Goal: Use online tool/utility: Use online tool/utility

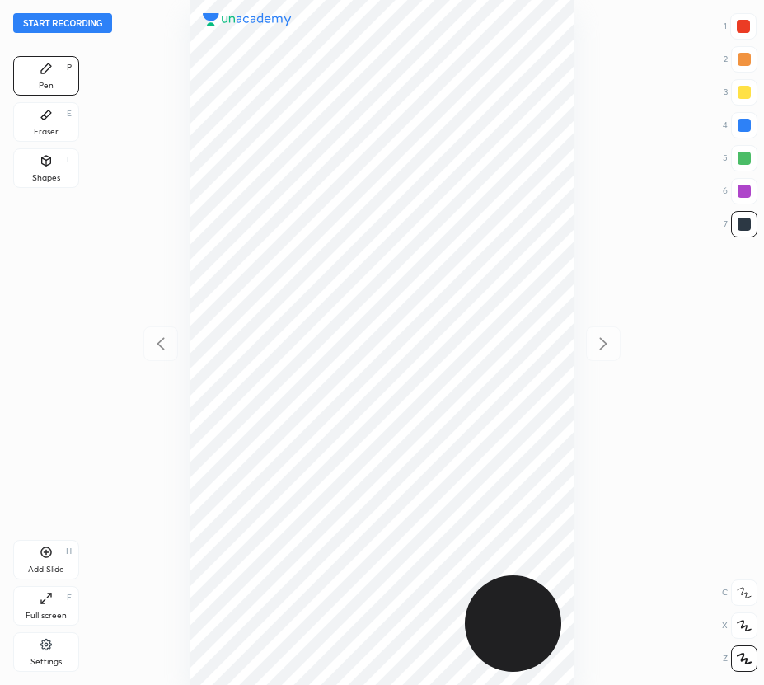
scroll to position [685, 501]
click at [92, 21] on button "Start recording" at bounding box center [62, 23] width 99 height 20
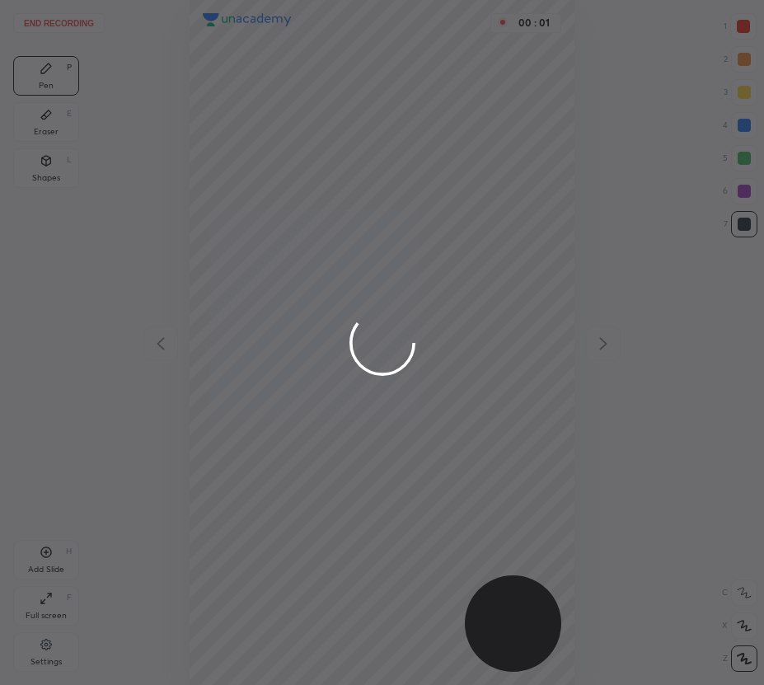
click at [744, 26] on div at bounding box center [382, 342] width 764 height 685
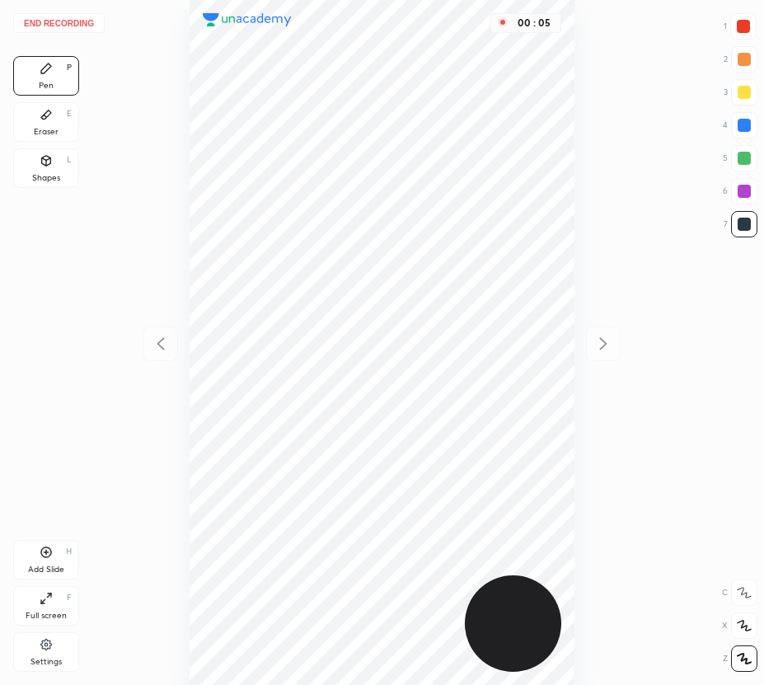
click at [746, 26] on div at bounding box center [743, 26] width 13 height 13
click at [741, 228] on div at bounding box center [744, 224] width 13 height 13
click at [741, 156] on div at bounding box center [744, 158] width 13 height 13
click at [40, 557] on icon at bounding box center [46, 552] width 13 height 13
click at [65, 136] on div "Eraser E" at bounding box center [46, 122] width 66 height 40
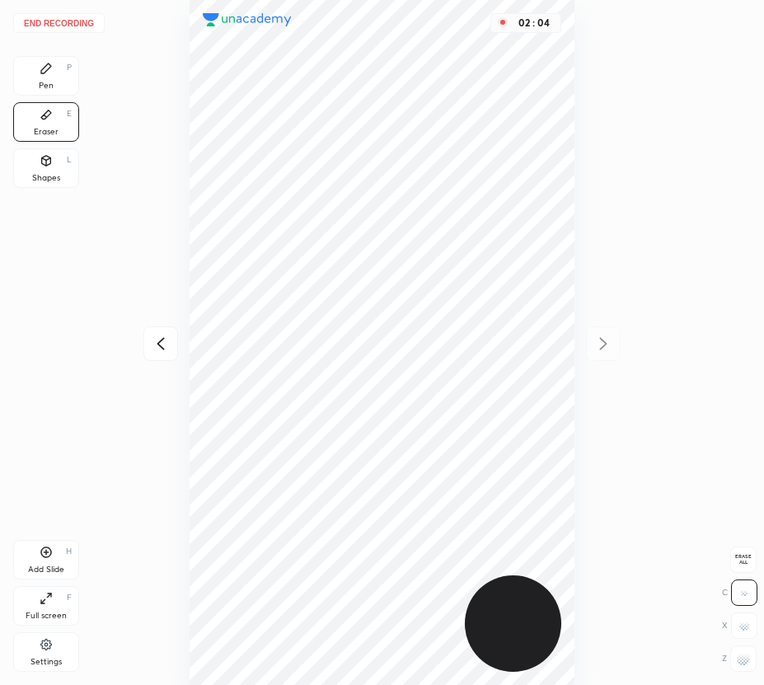
drag, startPoint x: 49, startPoint y: 77, endPoint x: 158, endPoint y: 139, distance: 125.6
click at [56, 82] on div "Pen P" at bounding box center [46, 76] width 66 height 40
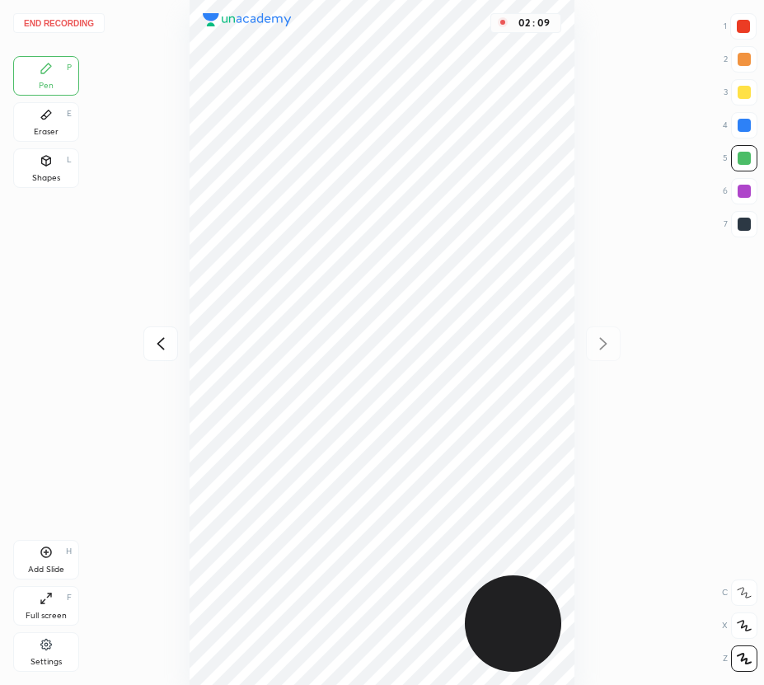
drag, startPoint x: 748, startPoint y: 128, endPoint x: 736, endPoint y: 131, distance: 12.0
click at [748, 128] on div at bounding box center [744, 125] width 13 height 13
drag, startPoint x: 162, startPoint y: 337, endPoint x: 167, endPoint y: 313, distance: 25.2
click at [162, 338] on icon at bounding box center [161, 344] width 20 height 20
click at [613, 344] on div at bounding box center [603, 344] width 35 height 35
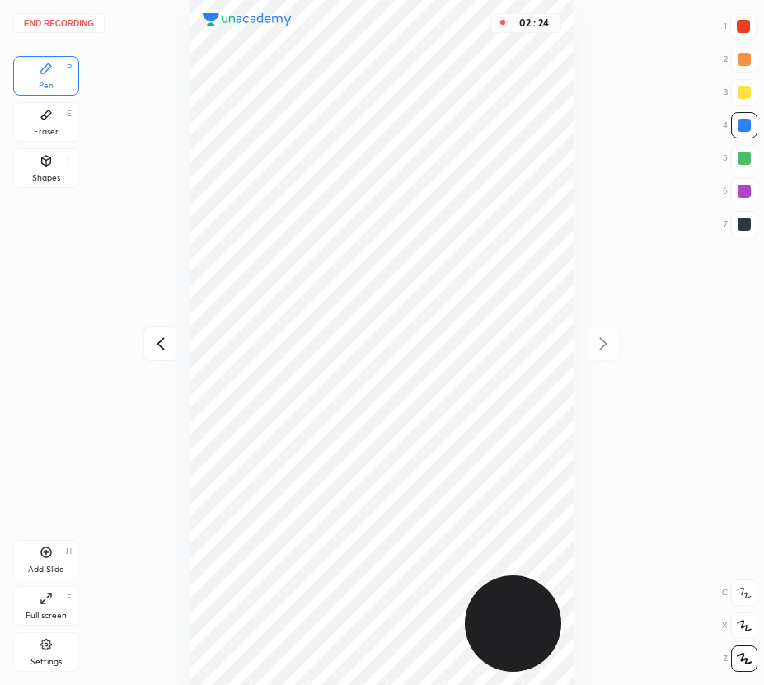
click at [60, 132] on div "Eraser E" at bounding box center [46, 122] width 66 height 40
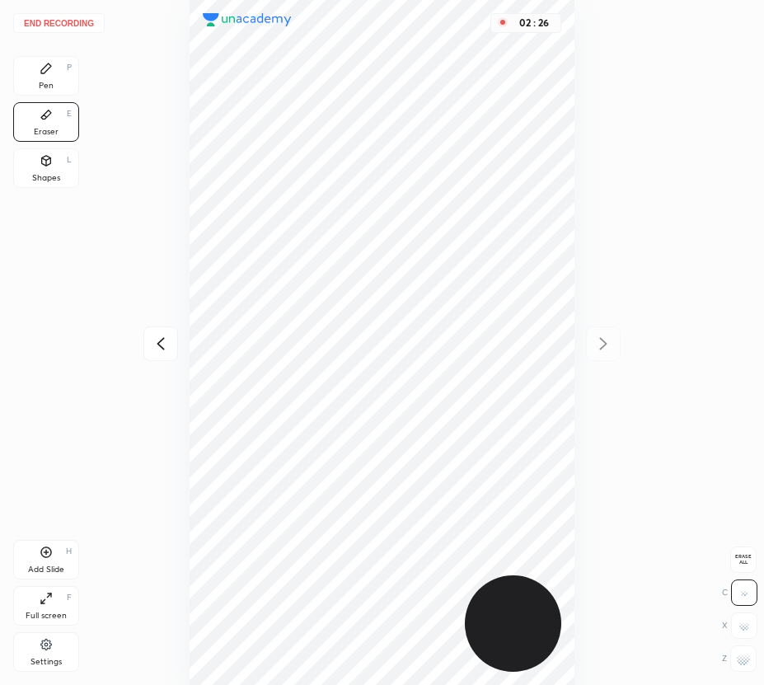
click at [57, 95] on div "Pen P" at bounding box center [46, 76] width 66 height 40
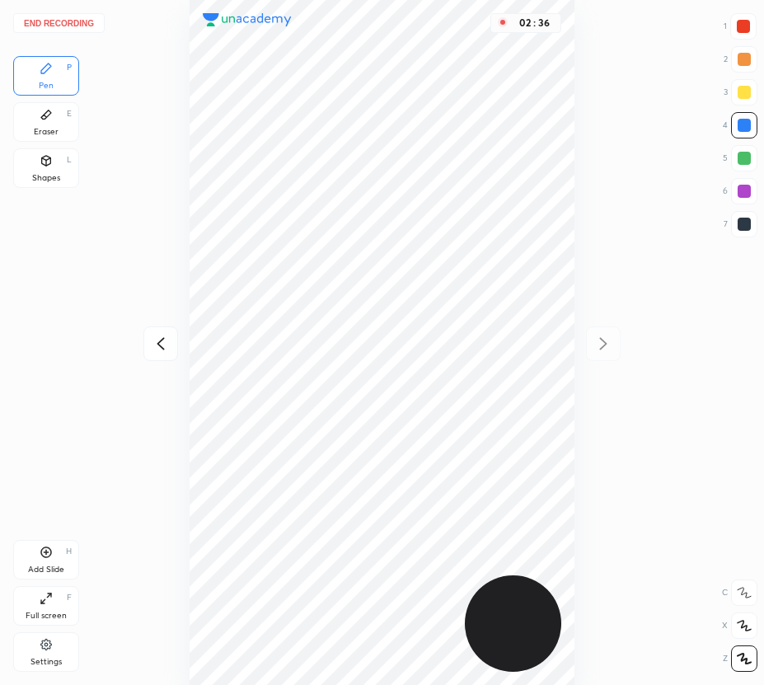
click at [162, 357] on div at bounding box center [160, 344] width 35 height 35
click at [604, 346] on icon at bounding box center [604, 344] width 20 height 20
drag, startPoint x: 162, startPoint y: 347, endPoint x: 185, endPoint y: 368, distance: 31.0
click at [160, 351] on icon at bounding box center [161, 344] width 20 height 20
click at [600, 341] on icon at bounding box center [604, 344] width 20 height 20
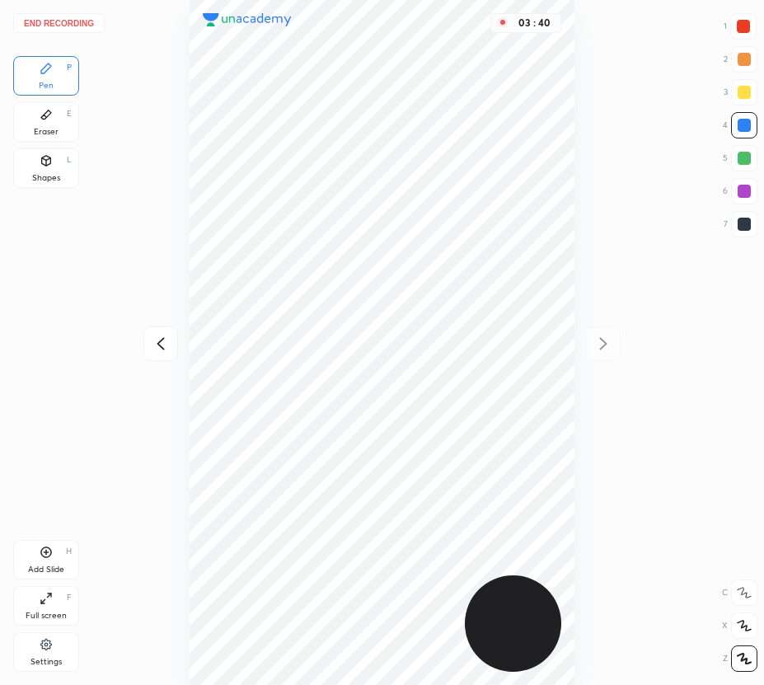
click at [53, 30] on button "End recording" at bounding box center [59, 23] width 92 height 20
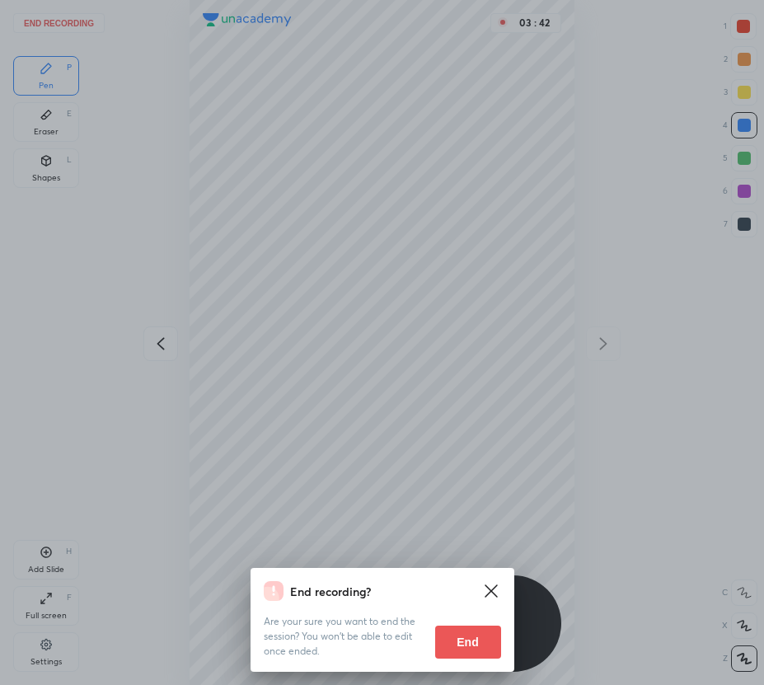
drag, startPoint x: 479, startPoint y: 640, endPoint x: 139, endPoint y: 614, distance: 341.5
click at [478, 637] on button "End" at bounding box center [468, 642] width 66 height 33
